Goal: Transaction & Acquisition: Purchase product/service

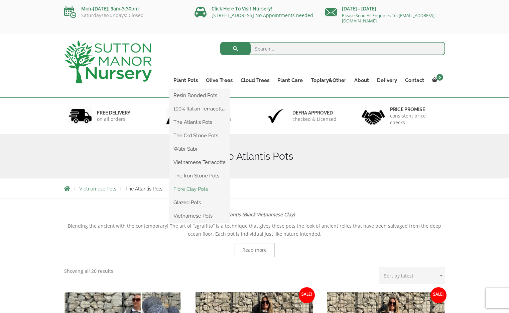
click at [193, 189] on link "Fibre Clay Pots" at bounding box center [200, 189] width 60 height 10
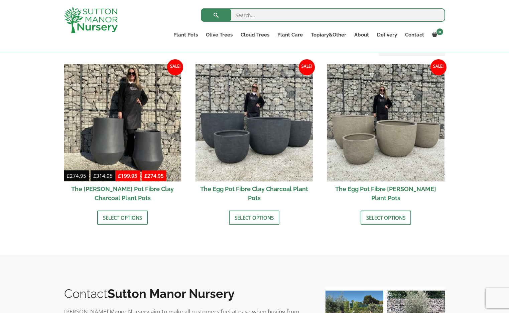
scroll to position [207, 0]
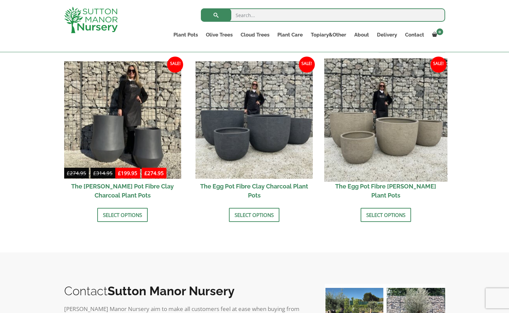
click at [395, 142] on img at bounding box center [385, 119] width 123 height 123
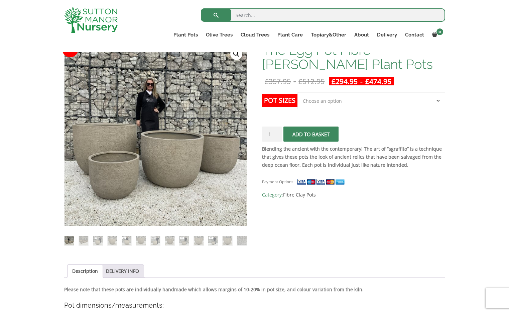
scroll to position [113, 0]
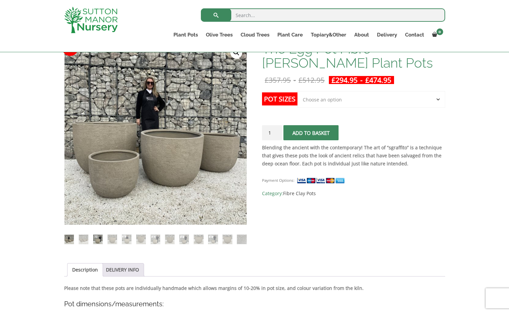
click at [95, 236] on img at bounding box center [97, 238] width 9 height 9
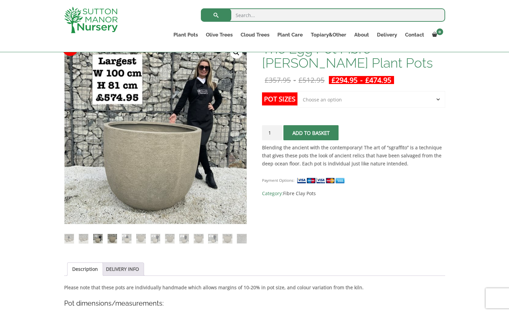
click at [110, 237] on img at bounding box center [112, 238] width 9 height 9
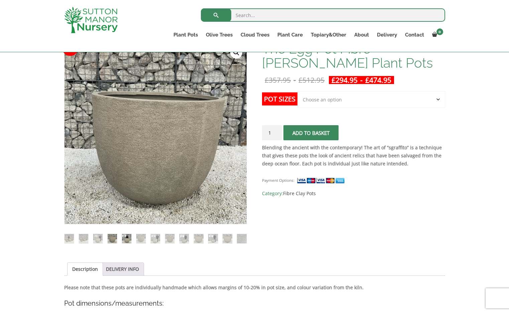
click at [125, 237] on img at bounding box center [126, 238] width 9 height 9
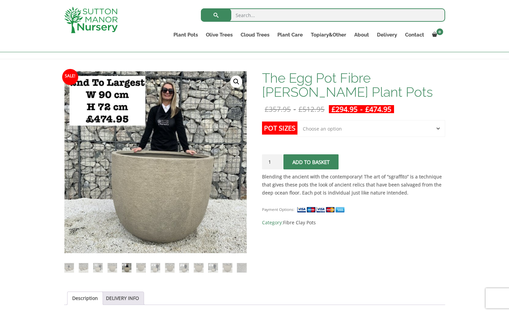
scroll to position [83, 0]
click at [155, 267] on img at bounding box center [155, 267] width 9 height 9
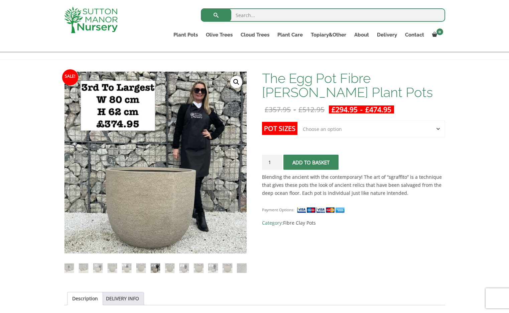
select select "Click here to buy the 2nd To Largest Pot In The Picture"
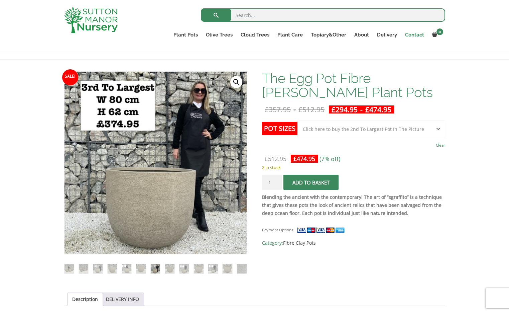
click at [411, 35] on link "Contact" at bounding box center [414, 34] width 27 height 9
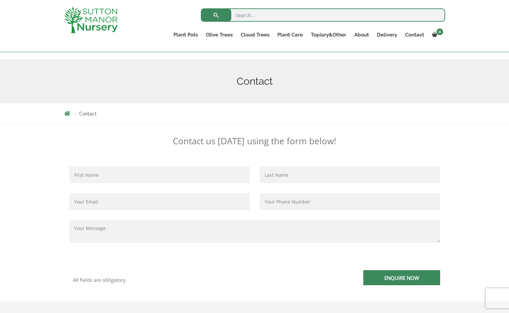
scroll to position [64, 0]
type input "Pippa"
type input "Martlew"
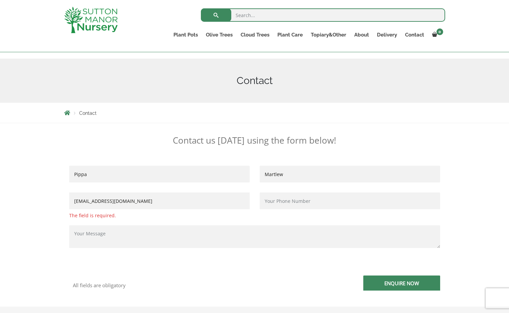
type input "[EMAIL_ADDRESS][DOMAIN_NAME]"
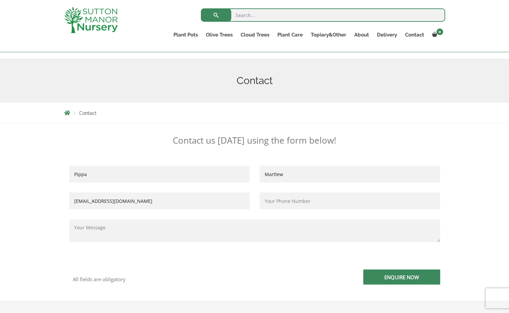
type input "07843383362"
drag, startPoint x: 148, startPoint y: 201, endPoint x: 67, endPoint y: 198, distance: 81.3
click at [67, 198] on div "Pippa [EMAIL_ADDRESS][DOMAIN_NAME]" at bounding box center [159, 192] width 191 height 53
paste input "[EMAIL_ADDRESS][DOMAIN_NAME]"
click at [76, 200] on input "[EMAIL_ADDRESS][DOMAIN_NAME]" at bounding box center [159, 200] width 181 height 17
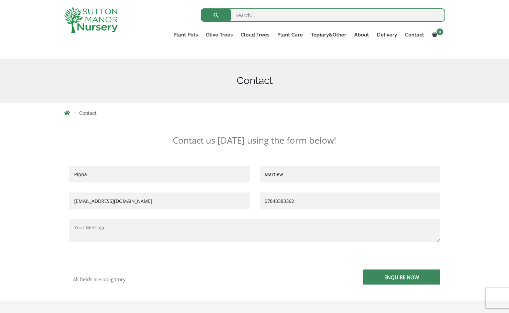
click at [91, 199] on input "[EMAIL_ADDRESS][DOMAIN_NAME]" at bounding box center [159, 200] width 181 height 17
type input "[EMAIL_ADDRESS][DOMAIN_NAME]"
click at [135, 231] on textarea "Contact form" at bounding box center [254, 230] width 371 height 23
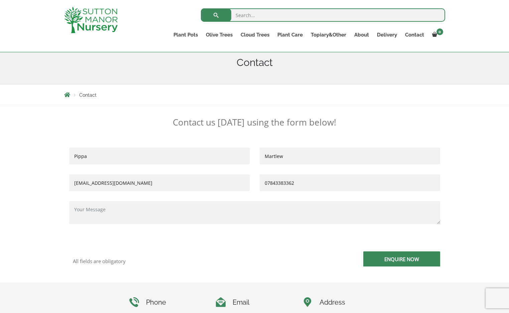
scroll to position [97, 0]
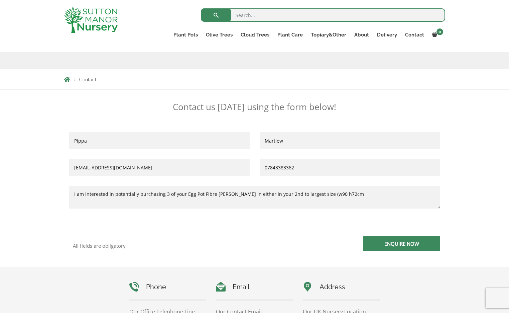
click at [337, 194] on textarea "I am interested in potentially purchasing 3 of your Egg Pot Fibre [PERSON_NAME]…" at bounding box center [254, 197] width 371 height 23
click at [360, 195] on textarea "I am interested in potentially purchasing 3 of your Egg Pot Fibre Clay Champagn…" at bounding box center [254, 197] width 371 height 23
drag, startPoint x: 97, startPoint y: 200, endPoint x: 93, endPoint y: 200, distance: 3.7
click at [93, 200] on textarea "I am interested in potentially purchasing 3 of your Egg Pot Fibre Clay Champagn…" at bounding box center [254, 197] width 371 height 23
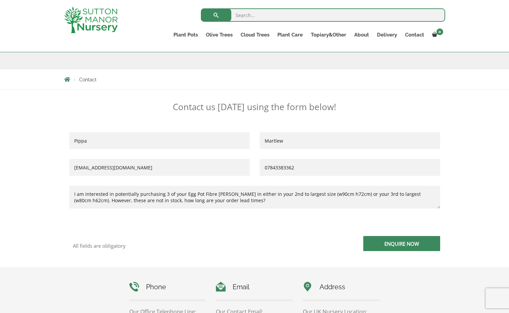
click at [143, 201] on textarea "I am interested in potentially purchasing 3 of your Egg Pot Fibre Clay Champagn…" at bounding box center [254, 197] width 371 height 23
drag, startPoint x: 286, startPoint y: 201, endPoint x: 200, endPoint y: 202, distance: 85.6
click at [200, 202] on textarea "I am interested in potentially purchasing 3 of your Egg Pot Fibre Clay Champagn…" at bounding box center [254, 197] width 371 height 23
drag, startPoint x: 113, startPoint y: 194, endPoint x: 78, endPoint y: 194, distance: 34.4
click at [78, 194] on textarea "I am interested in potentially purchasing 3 of your Egg Pot Fibre Clay Champagn…" at bounding box center [254, 197] width 371 height 23
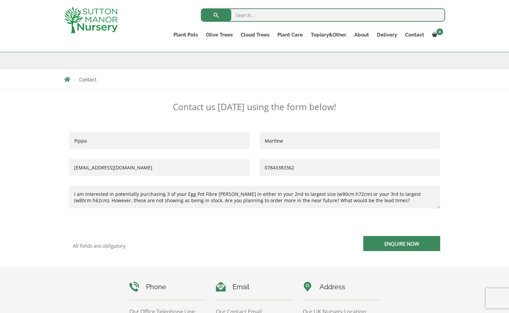
click at [152, 215] on p "I am interested in potentially purchasing 3 of your Egg Pot Fibre Clay Champagn…" at bounding box center [254, 204] width 371 height 37
drag, startPoint x: 77, startPoint y: 195, endPoint x: 84, endPoint y: 196, distance: 7.0
click at [84, 196] on textarea "I am interested in potentially purchasing 3 of your Egg Pot Fibre Clay Champagn…" at bounding box center [254, 197] width 371 height 23
click at [407, 199] on textarea "I have a client interested in potentially purchasing 3 of your Egg Pot Fibre Cl…" at bounding box center [254, 197] width 371 height 23
type textarea "I have a client interested in potentially purchasing 3 of your Egg Pot Fibre Cl…"
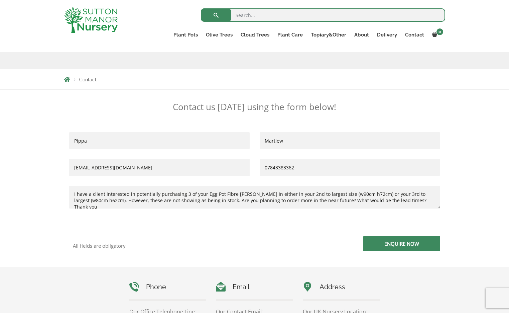
click at [411, 243] on input "Enquire Now" at bounding box center [401, 243] width 77 height 15
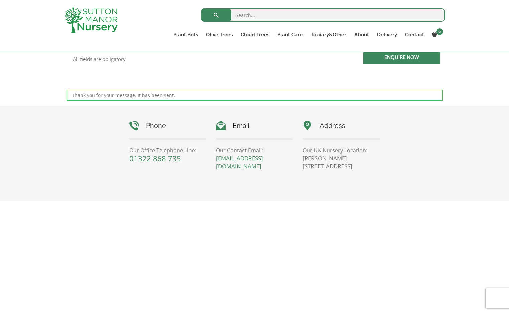
scroll to position [185, 0]
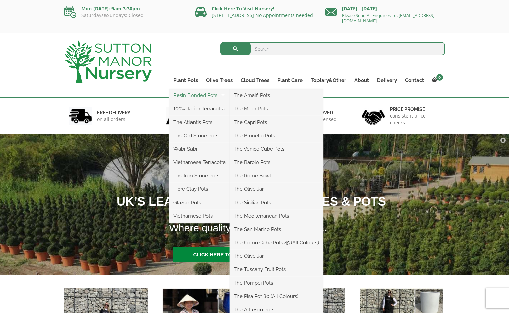
click at [186, 95] on link "Resin Bonded Pots" at bounding box center [200, 95] width 60 height 10
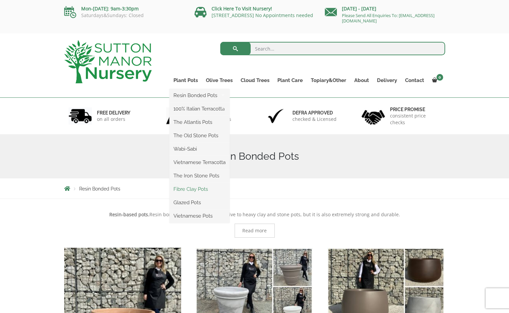
click at [184, 188] on link "Fibre Clay Pots" at bounding box center [200, 189] width 60 height 10
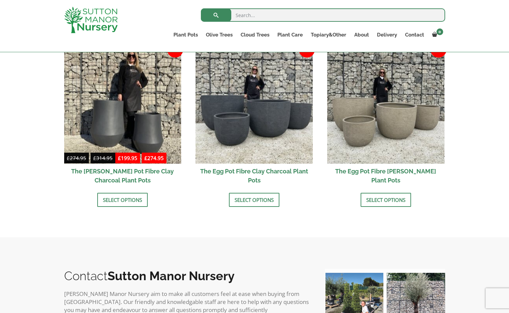
scroll to position [210, 0]
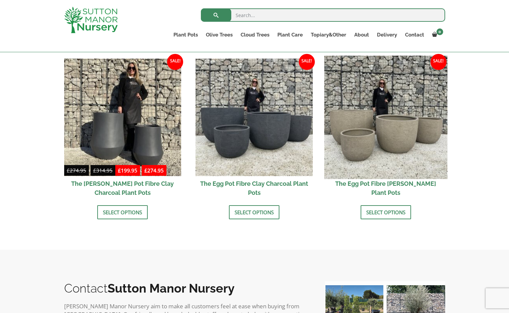
click at [359, 129] on img at bounding box center [385, 117] width 123 height 123
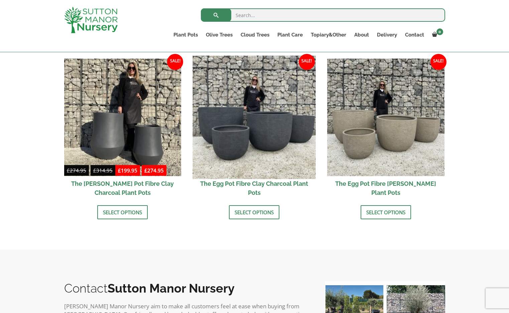
click at [255, 125] on img at bounding box center [254, 117] width 123 height 123
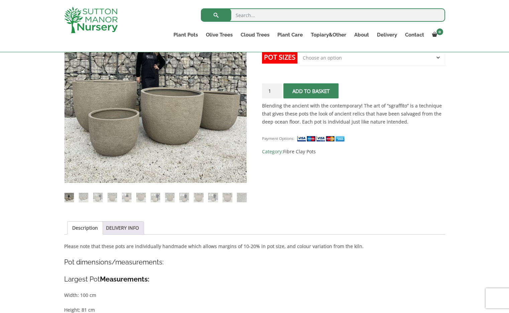
scroll to position [156, 0]
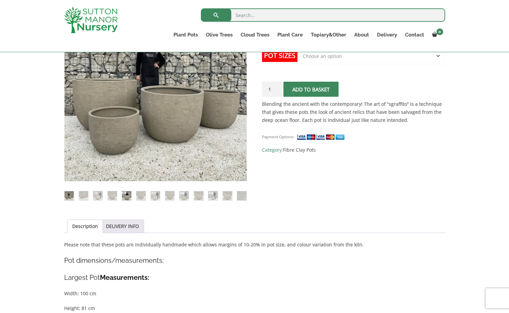
click at [127, 195] on img at bounding box center [126, 195] width 9 height 9
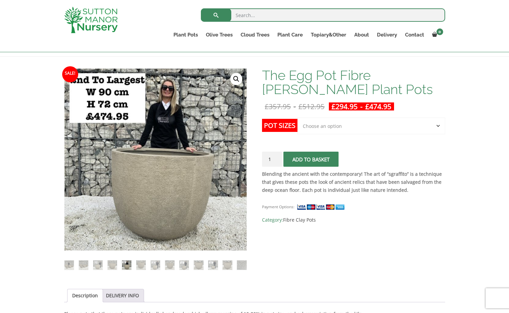
scroll to position [87, 0]
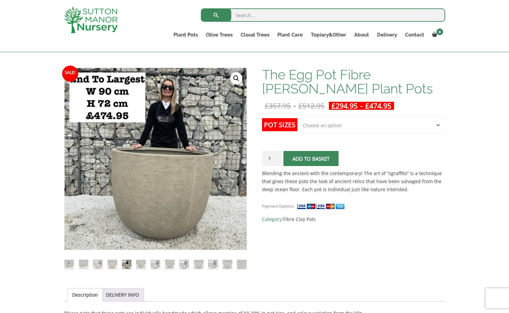
select select "Click here to buy the 2nd To Largest Pot In The Picture"
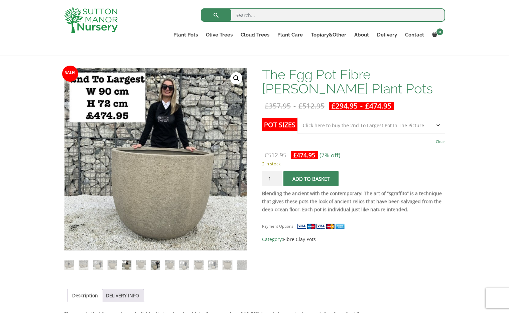
click at [154, 265] on img at bounding box center [155, 264] width 9 height 9
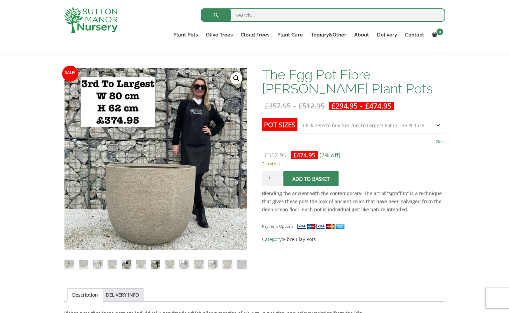
click at [129, 265] on img at bounding box center [126, 263] width 9 height 9
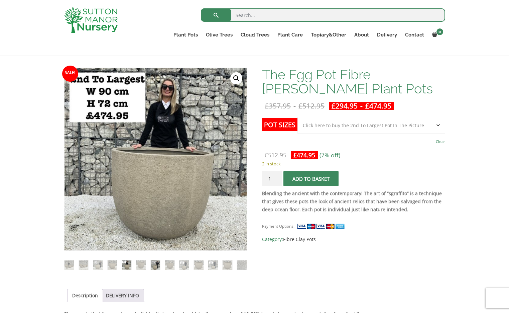
click at [156, 262] on img at bounding box center [155, 264] width 9 height 9
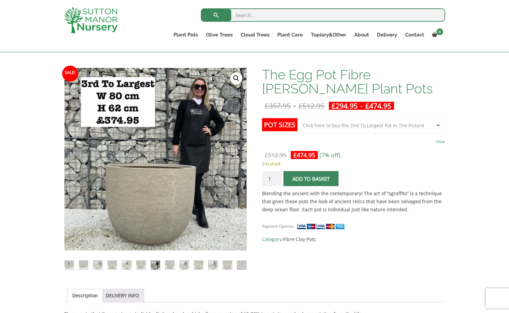
drag, startPoint x: 323, startPoint y: 124, endPoint x: 99, endPoint y: -29, distance: 272.1
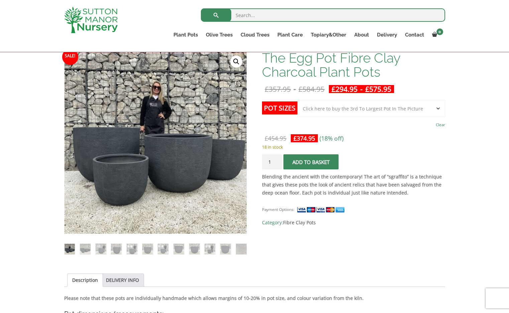
scroll to position [103, 0]
select select "Click here to buy the 2nd To Largest Pot In The Picture"
click at [277, 163] on input "1" at bounding box center [272, 161] width 20 height 15
click at [277, 159] on input "2" at bounding box center [272, 161] width 20 height 15
type input "3"
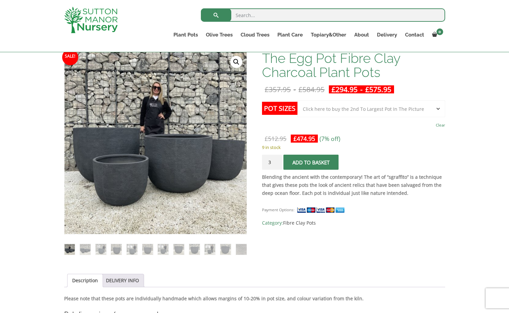
click at [277, 159] on input "3" at bounding box center [272, 161] width 20 height 15
click at [311, 162] on span "submit" at bounding box center [311, 162] width 0 height 0
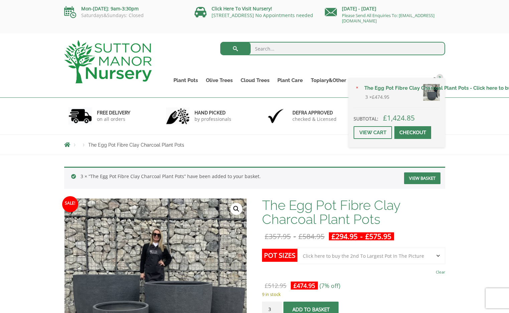
click at [412, 139] on link "Checkout" at bounding box center [413, 132] width 37 height 13
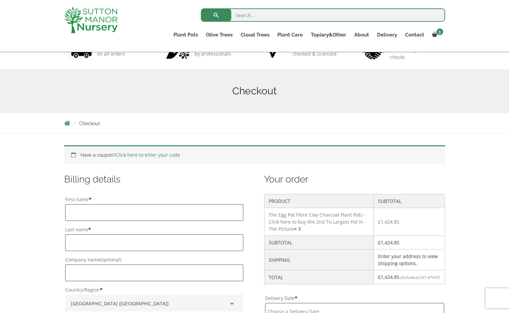
scroll to position [70, 0]
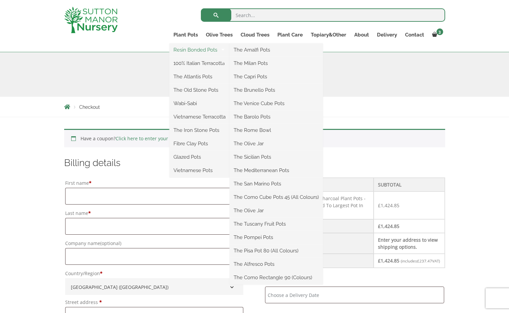
click at [186, 50] on link "Resin Bonded Pots" at bounding box center [200, 50] width 60 height 10
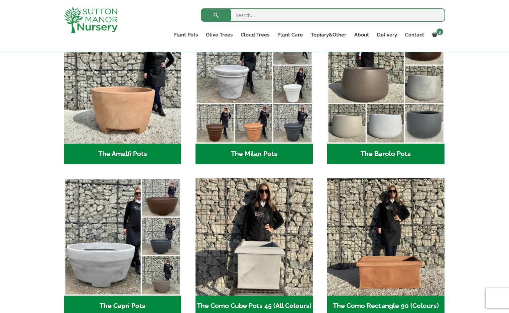
scroll to position [210, 0]
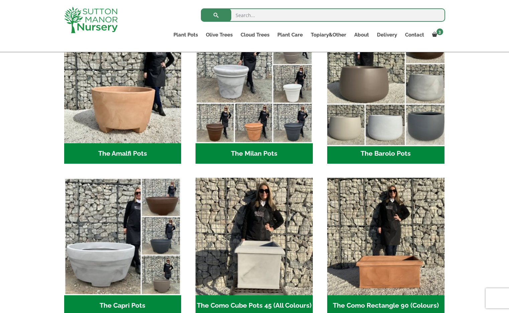
click at [363, 66] on img "Visit product category The Barolo Pots" at bounding box center [385, 84] width 123 height 123
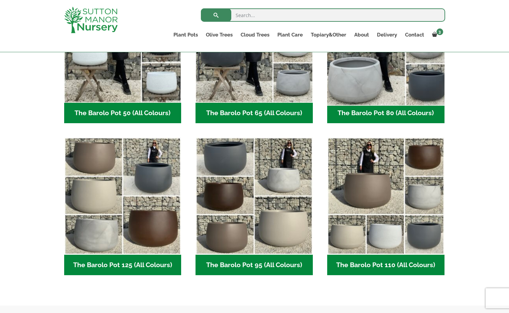
scroll to position [250, 0]
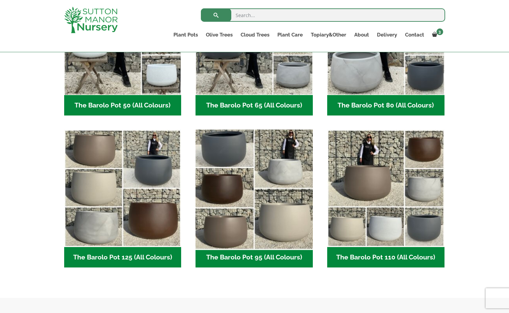
click at [259, 149] on img "Visit product category The Barolo Pot 95 (All Colours)" at bounding box center [254, 188] width 123 height 123
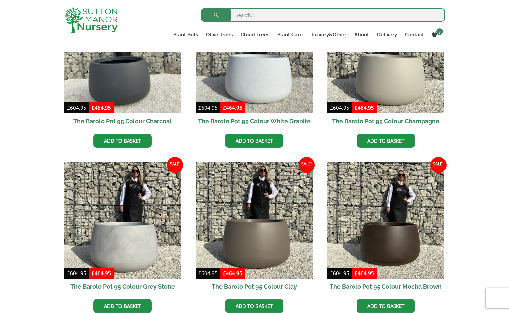
scroll to position [228, 0]
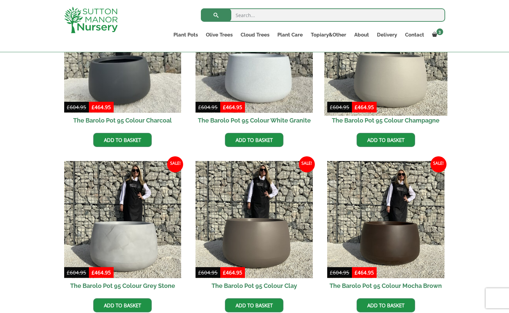
click at [376, 82] on img at bounding box center [385, 53] width 123 height 123
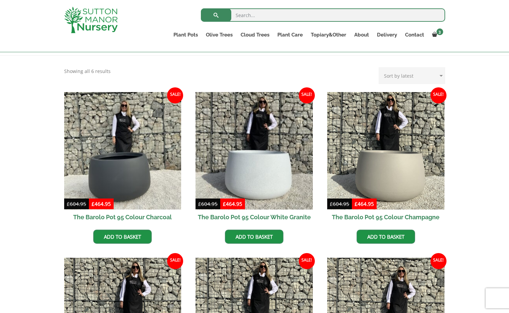
scroll to position [145, 0]
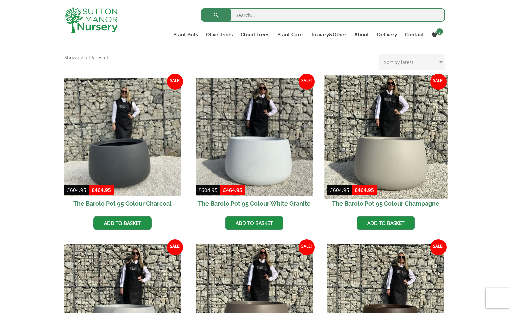
click at [382, 154] on img at bounding box center [385, 136] width 123 height 123
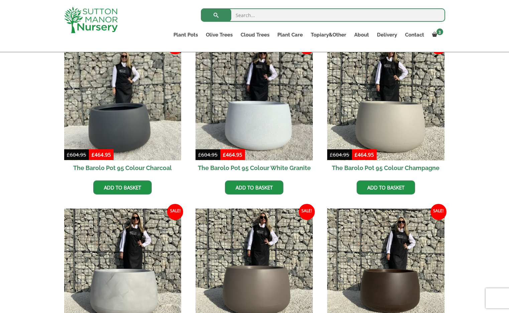
scroll to position [180, 0]
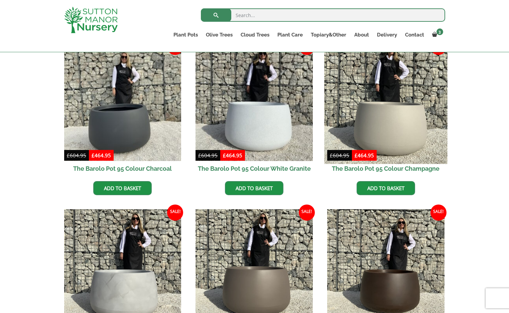
click at [382, 122] on img at bounding box center [385, 101] width 123 height 123
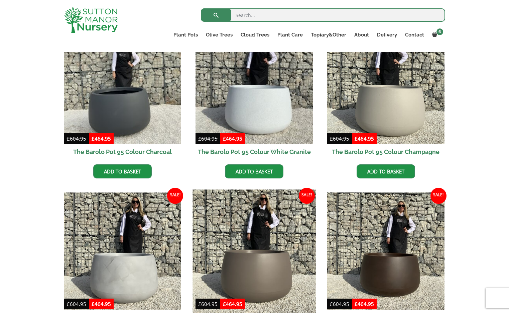
scroll to position [199, 0]
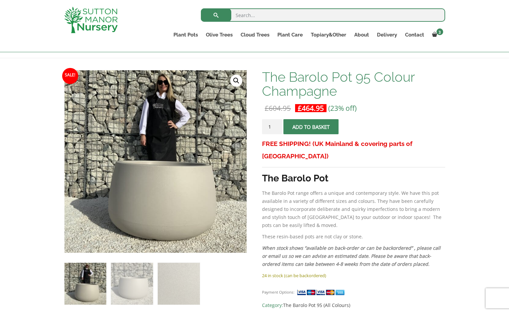
scroll to position [85, 0]
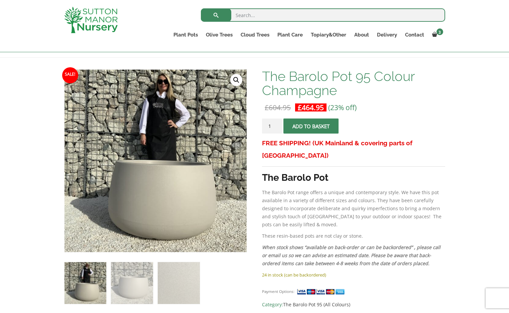
click at [277, 128] on input "1" at bounding box center [272, 125] width 20 height 15
click at [277, 123] on input "2" at bounding box center [272, 125] width 20 height 15
type input "3"
click at [277, 123] on input "3" at bounding box center [272, 125] width 20 height 15
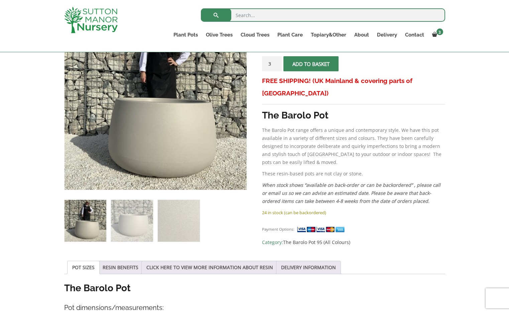
scroll to position [148, 0]
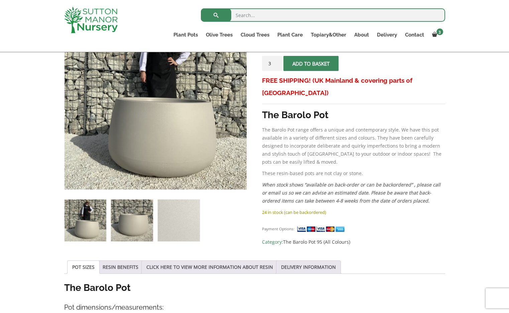
click at [113, 223] on img at bounding box center [132, 220] width 42 height 42
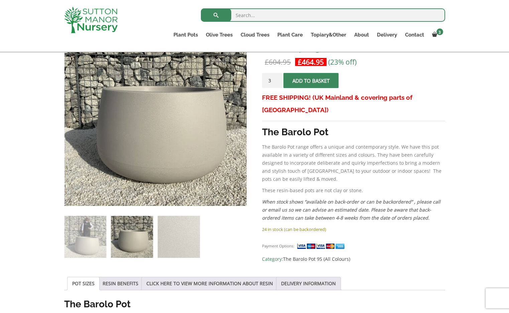
scroll to position [127, 0]
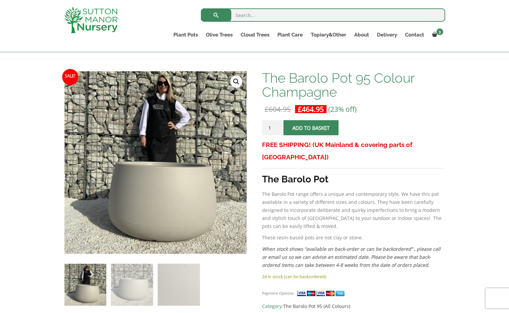
scroll to position [84, 0]
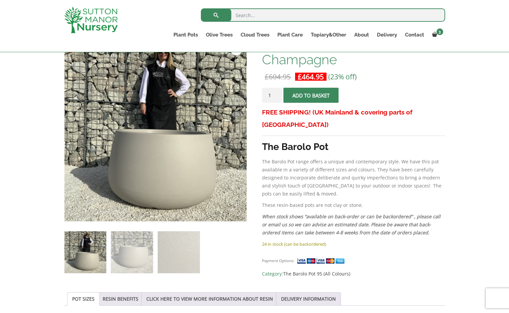
scroll to position [114, 0]
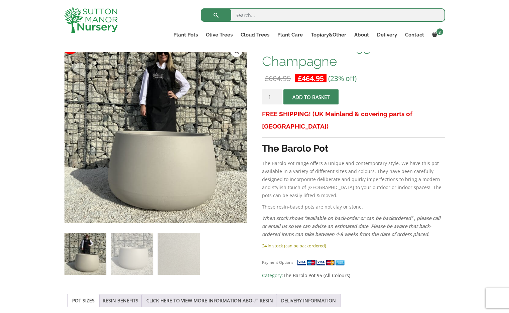
click at [277, 98] on input "1" at bounding box center [272, 96] width 20 height 15
click at [276, 94] on input "2" at bounding box center [272, 96] width 20 height 15
type input "3"
click at [276, 94] on input "3" at bounding box center [272, 96] width 20 height 15
click at [311, 97] on span "submit" at bounding box center [311, 97] width 0 height 0
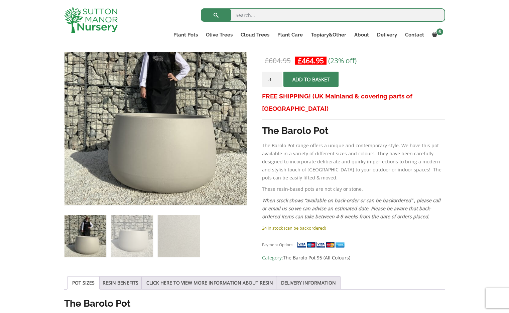
scroll to position [164, 0]
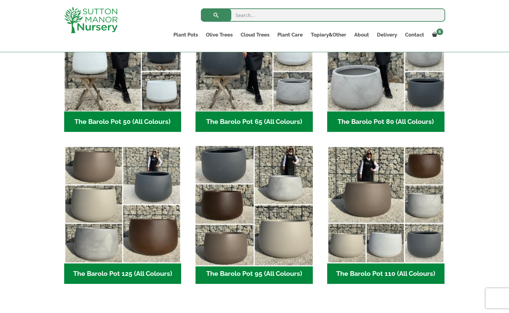
scroll to position [231, 0]
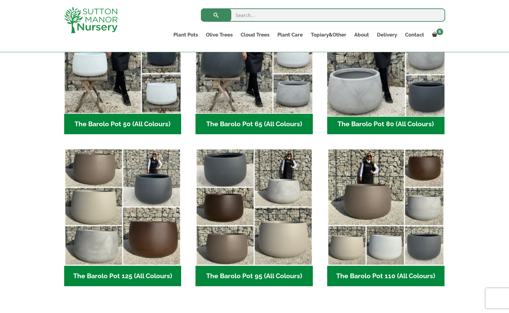
click at [372, 78] on img "Visit product category The Barolo Pot 80 (All Colours)" at bounding box center [385, 54] width 123 height 123
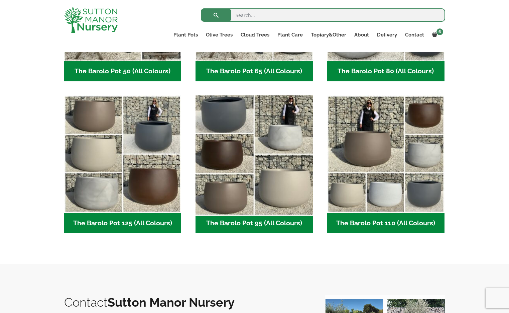
scroll to position [286, 0]
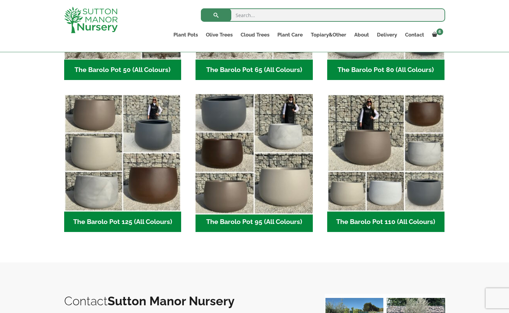
click at [250, 169] on img "Visit product category The Barolo Pot 95 (All Colours)" at bounding box center [254, 152] width 123 height 123
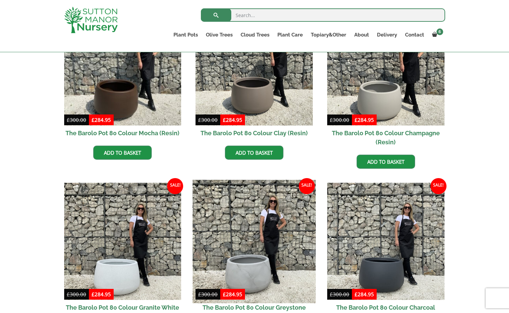
scroll to position [216, 0]
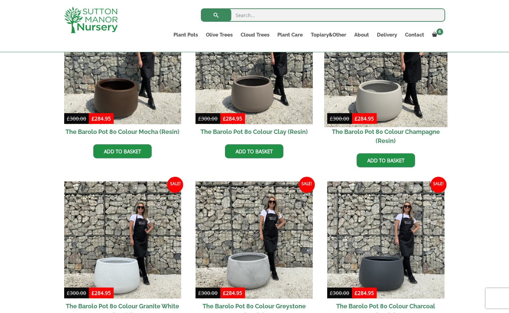
click at [381, 97] on img at bounding box center [385, 65] width 123 height 123
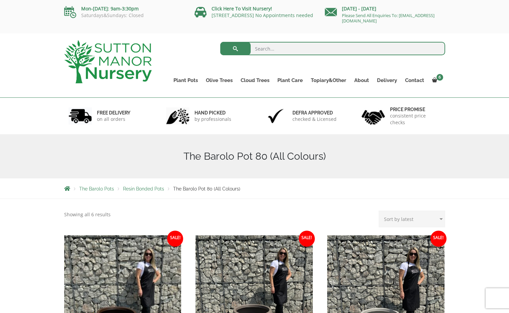
scroll to position [0, 0]
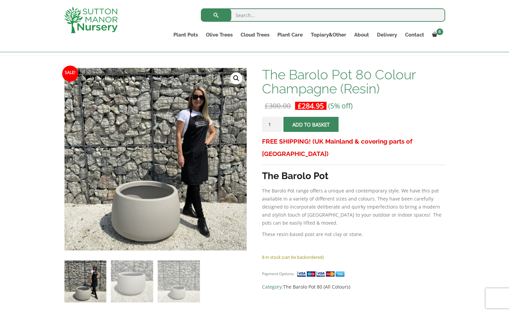
scroll to position [84, 0]
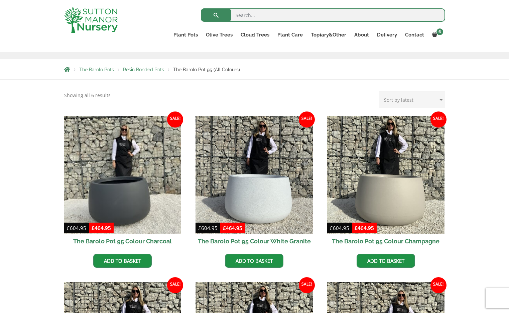
scroll to position [108, 0]
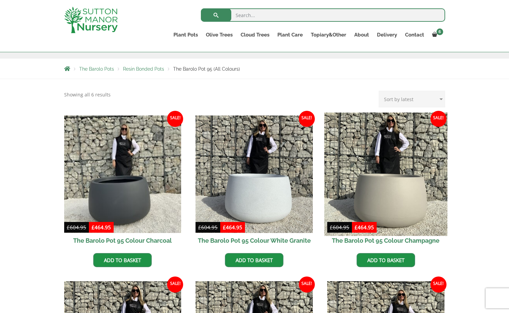
click at [389, 182] on img at bounding box center [385, 173] width 123 height 123
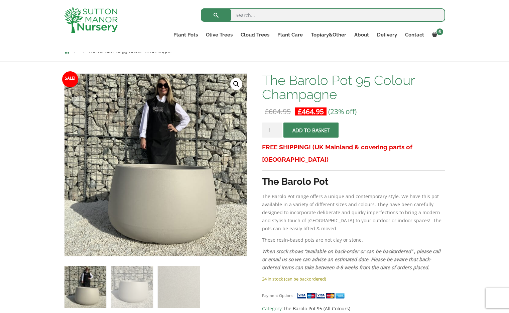
scroll to position [84, 0]
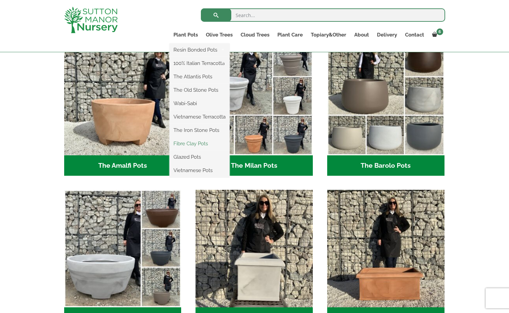
click at [191, 143] on link "Fibre Clay Pots" at bounding box center [200, 143] width 60 height 10
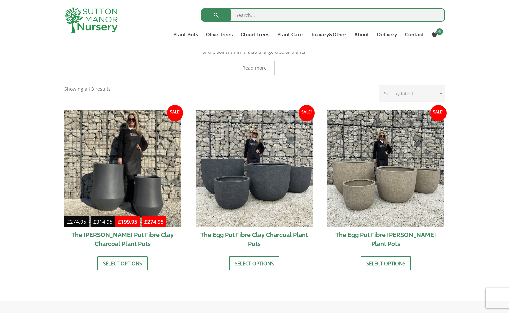
scroll to position [159, 0]
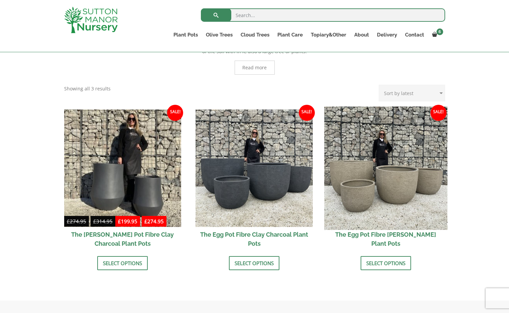
click at [353, 187] on img at bounding box center [385, 167] width 123 height 123
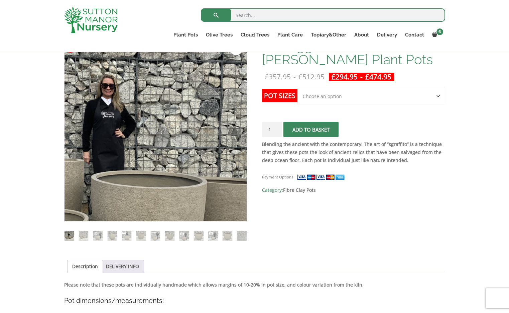
scroll to position [117, 0]
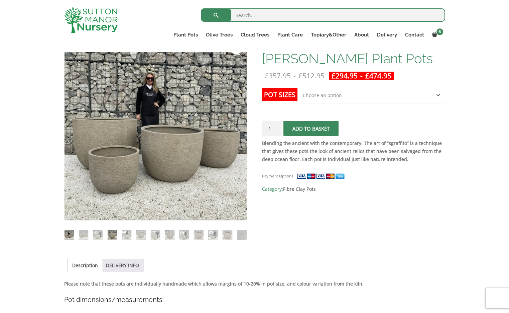
click at [112, 232] on img at bounding box center [112, 234] width 9 height 9
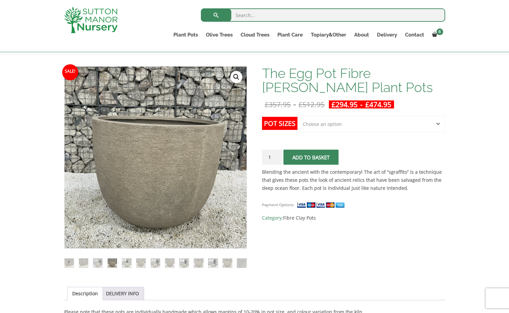
scroll to position [88, 0]
click at [126, 263] on img at bounding box center [126, 262] width 9 height 9
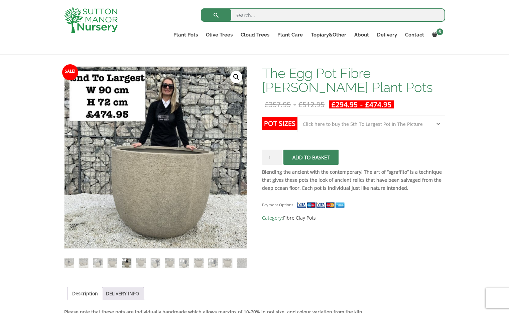
select select "Click here to buy the 5th To Largest Pot In The Picture"
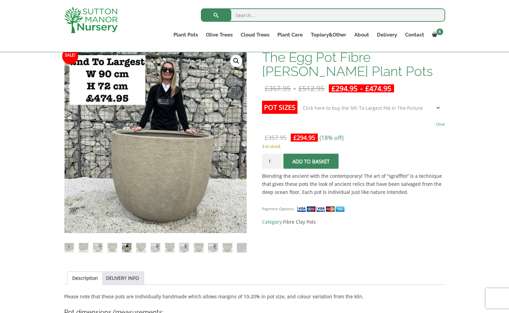
scroll to position [107, 0]
